Goal: Task Accomplishment & Management: Use online tool/utility

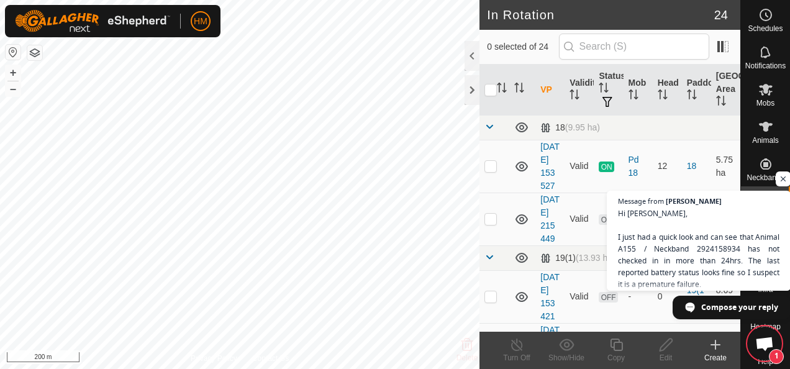
scroll to position [114, 0]
click at [470, 89] on div at bounding box center [471, 90] width 15 height 30
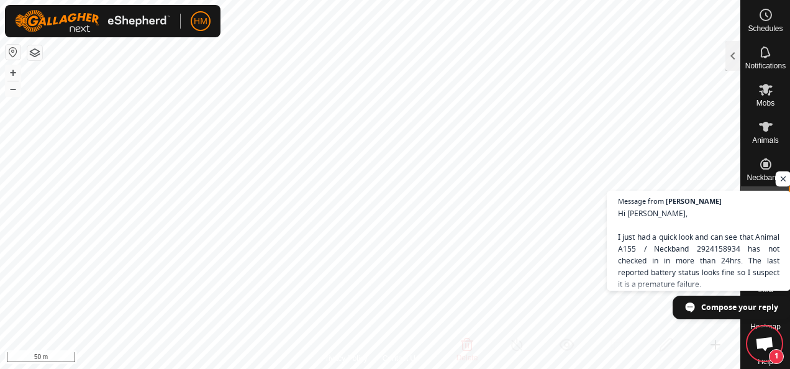
click at [779, 177] on span "Open chat" at bounding box center [783, 179] width 16 height 16
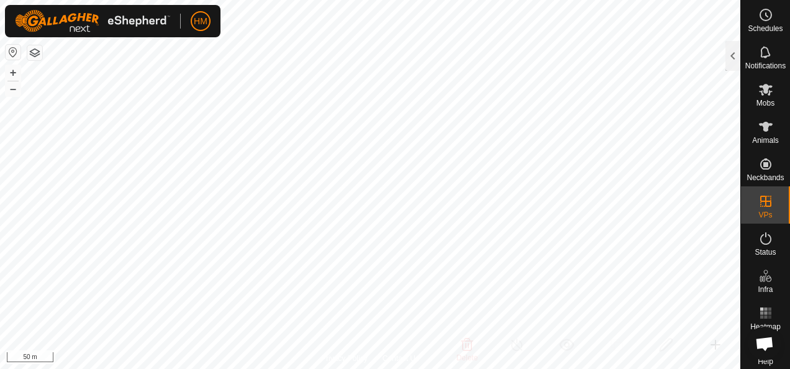
click at [91, 0] on html "HM Schedules Notifications Mobs Animals Neckbands VPs Status Infra Heatmap Help…" at bounding box center [395, 184] width 790 height 369
click at [0, 300] on html "HM Schedules Notifications Mobs Animals Neckbands VPs Status Infra Heatmap Help…" at bounding box center [395, 184] width 790 height 369
click at [8, 91] on button "–" at bounding box center [13, 88] width 15 height 15
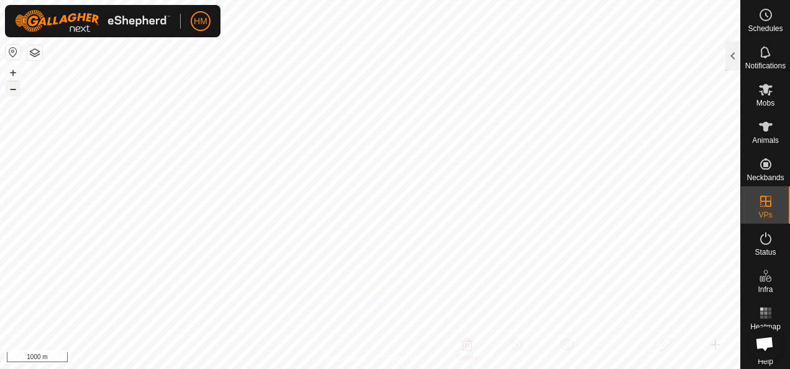
click at [8, 91] on button "–" at bounding box center [13, 88] width 15 height 15
click at [10, 67] on button "+" at bounding box center [13, 72] width 15 height 15
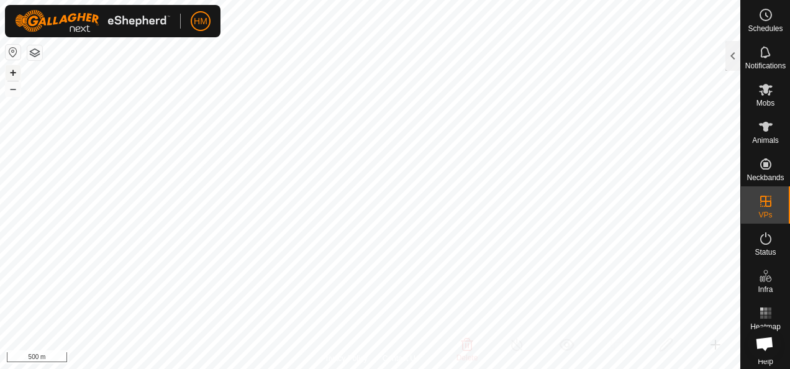
click at [10, 67] on button "+" at bounding box center [13, 72] width 15 height 15
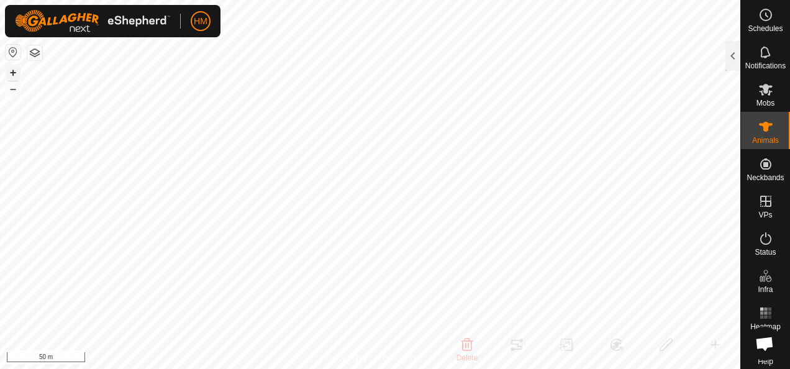
scroll to position [14, 0]
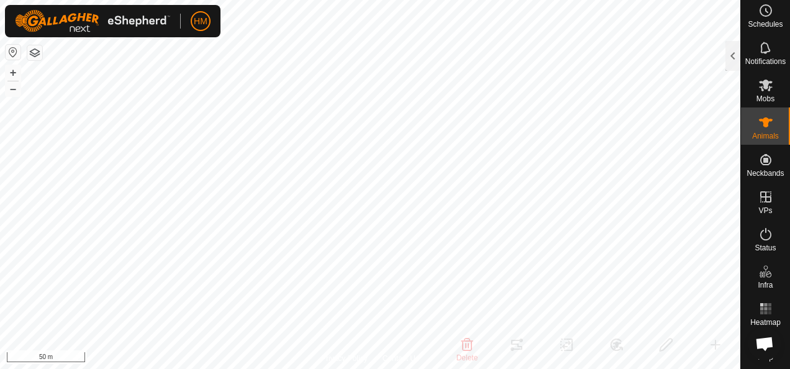
click at [764, 307] on rect at bounding box center [765, 308] width 3 height 3
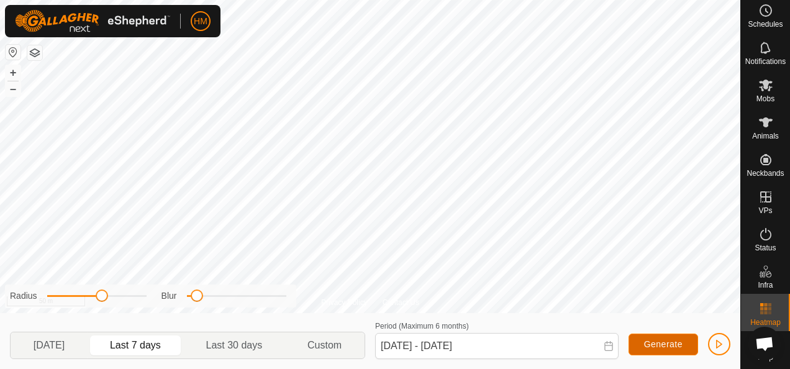
click at [664, 345] on span "Generate" at bounding box center [663, 344] width 38 height 10
click at [710, 345] on button "button" at bounding box center [719, 344] width 22 height 22
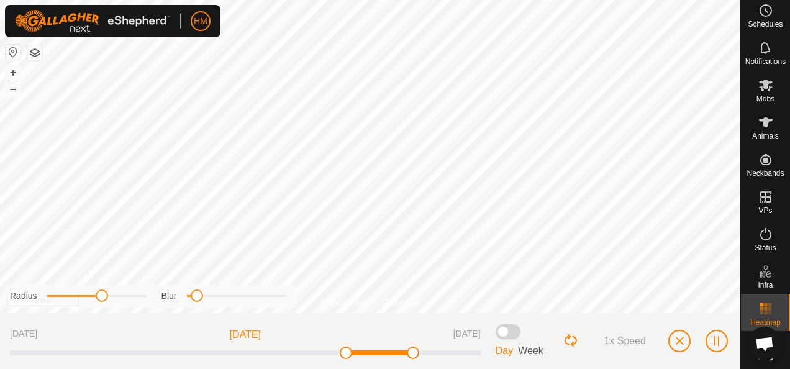
click at [758, 115] on icon at bounding box center [765, 122] width 15 height 15
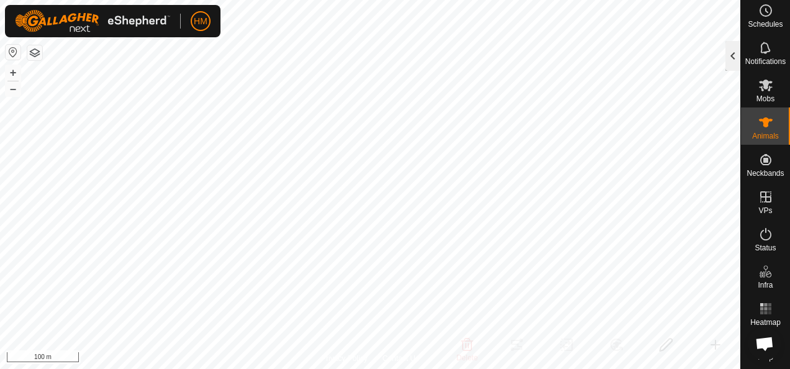
click at [729, 52] on div at bounding box center [732, 56] width 15 height 30
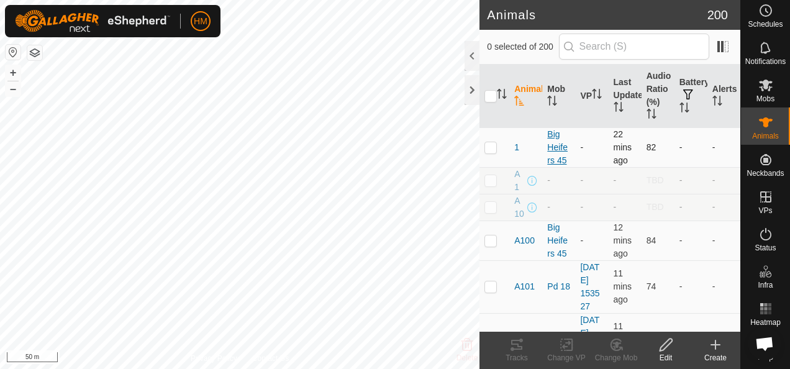
click at [555, 141] on div "Big Heifers 45" at bounding box center [558, 147] width 23 height 39
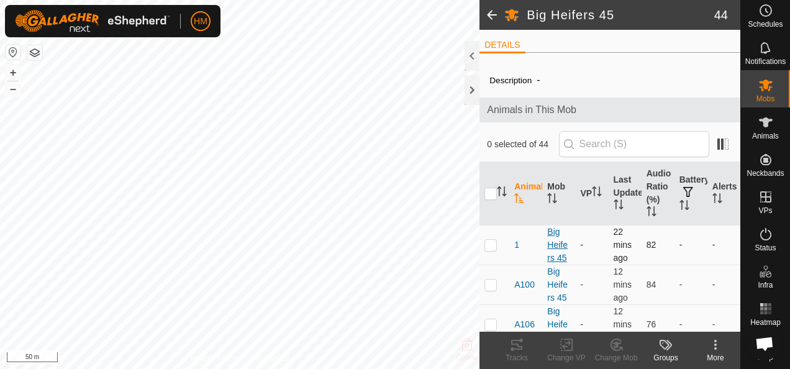
click at [551, 235] on div "Big Heifers 45" at bounding box center [558, 244] width 23 height 39
click at [549, 231] on div "Big Heifers 45" at bounding box center [558, 244] width 23 height 39
click at [492, 236] on td at bounding box center [494, 245] width 30 height 40
checkbox input "true"
click at [507, 336] on div "Tracks" at bounding box center [517, 350] width 50 height 37
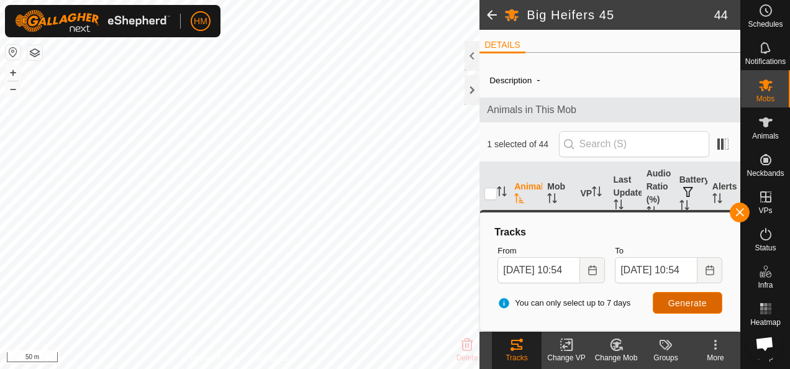
click at [690, 299] on span "Generate" at bounding box center [687, 303] width 38 height 10
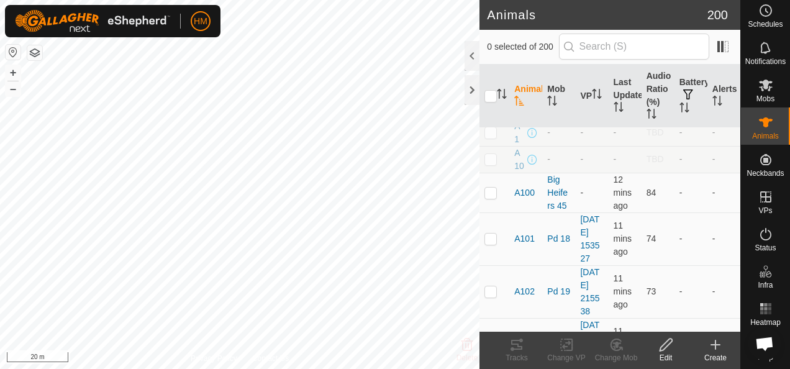
scroll to position [60, 0]
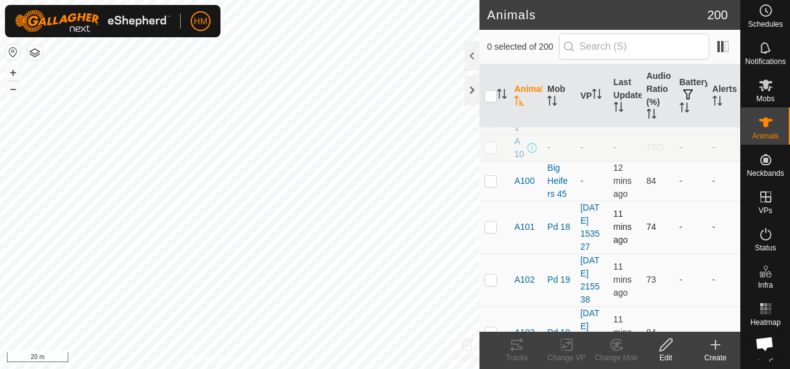
click at [485, 232] on p-tablecheckbox at bounding box center [490, 227] width 12 height 10
checkbox input "true"
click at [508, 346] on tracks-svg-icon at bounding box center [517, 344] width 50 height 15
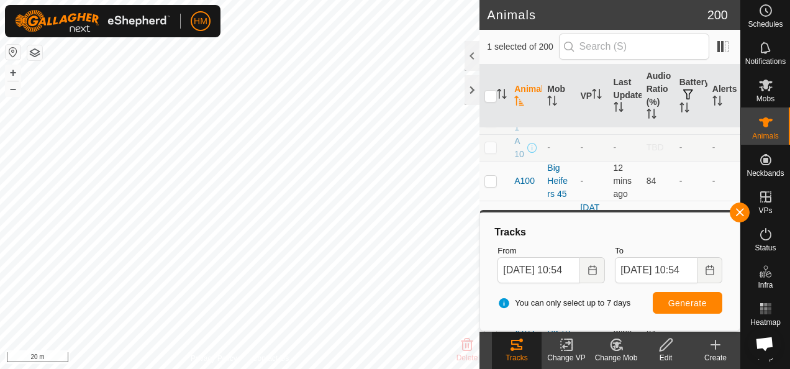
click at [687, 303] on span "Generate" at bounding box center [687, 303] width 38 height 10
click at [682, 298] on span "Generate" at bounding box center [687, 303] width 38 height 10
click at [471, 86] on div at bounding box center [471, 90] width 15 height 30
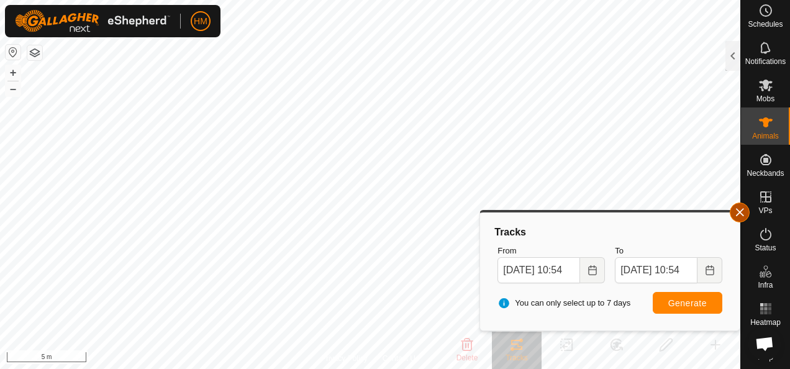
click at [737, 210] on button "button" at bounding box center [739, 212] width 20 height 20
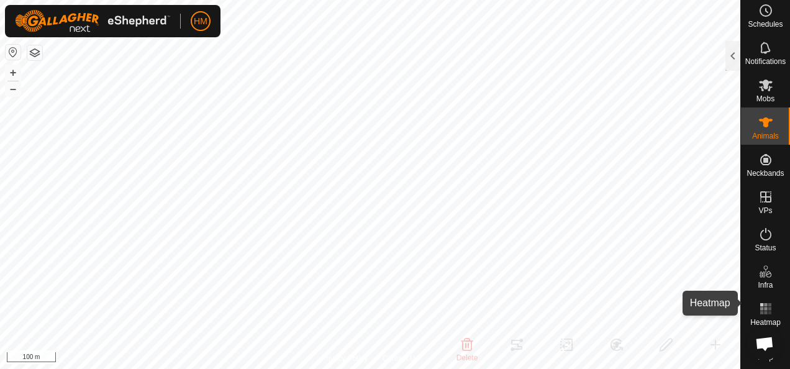
click at [764, 307] on rect at bounding box center [765, 308] width 3 height 3
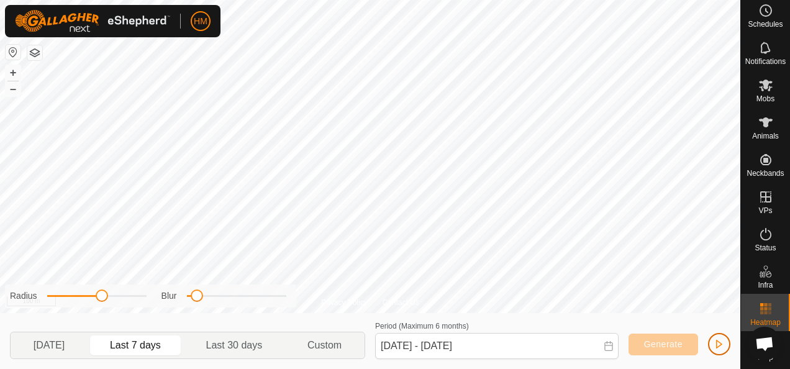
click at [723, 343] on span "button" at bounding box center [719, 344] width 10 height 10
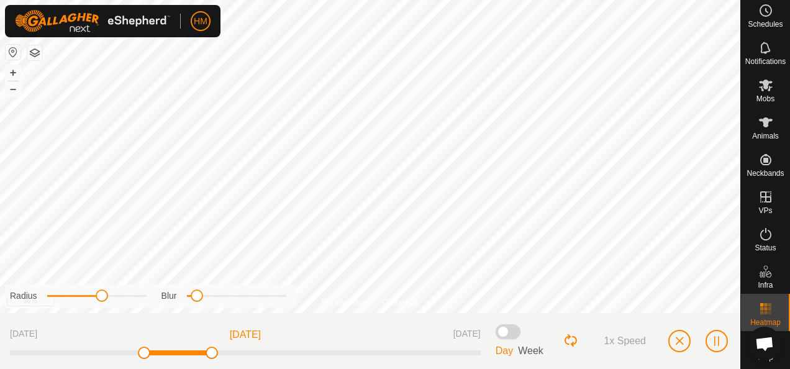
click at [789, 0] on html "HM Schedules Notifications Mobs Animals Neckbands VPs Status Infra Heatmap Help…" at bounding box center [395, 184] width 790 height 369
drag, startPoint x: 194, startPoint y: 298, endPoint x: 245, endPoint y: 299, distance: 50.9
click at [245, 299] on span at bounding box center [246, 295] width 12 height 12
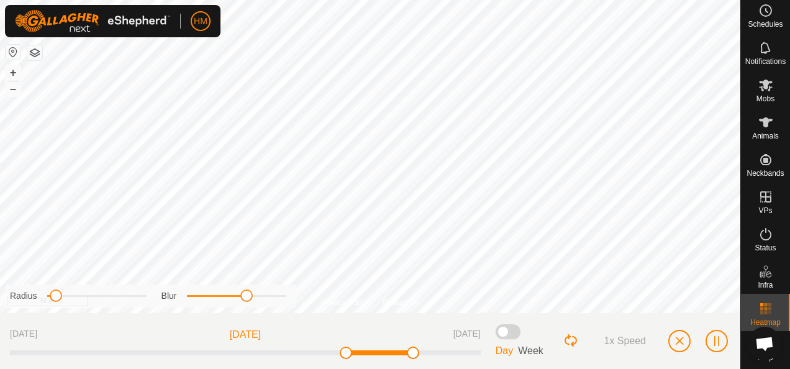
drag, startPoint x: 99, startPoint y: 297, endPoint x: 54, endPoint y: 300, distance: 45.4
click at [54, 300] on span at bounding box center [56, 295] width 12 height 12
drag, startPoint x: 246, startPoint y: 294, endPoint x: 160, endPoint y: 287, distance: 85.9
click at [160, 287] on div "Radius Blur" at bounding box center [150, 295] width 291 height 23
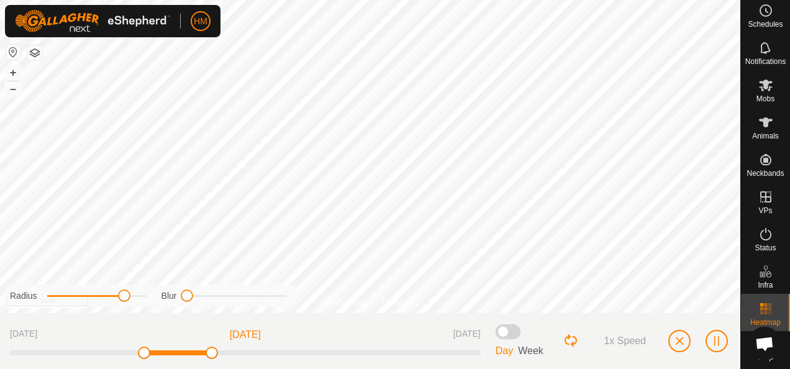
drag, startPoint x: 57, startPoint y: 295, endPoint x: 111, endPoint y: 300, distance: 53.7
click at [118, 300] on span at bounding box center [124, 295] width 12 height 12
drag, startPoint x: 185, startPoint y: 291, endPoint x: 217, endPoint y: 292, distance: 31.7
click at [217, 292] on span at bounding box center [216, 295] width 12 height 12
click at [724, 342] on button "button" at bounding box center [716, 341] width 22 height 22
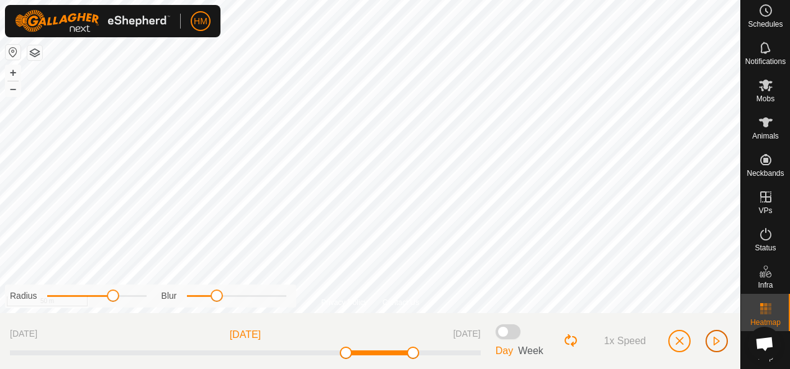
click at [713, 337] on span "button" at bounding box center [716, 341] width 10 height 10
click at [678, 341] on span "button" at bounding box center [679, 341] width 10 height 10
